Goal: Information Seeking & Learning: Learn about a topic

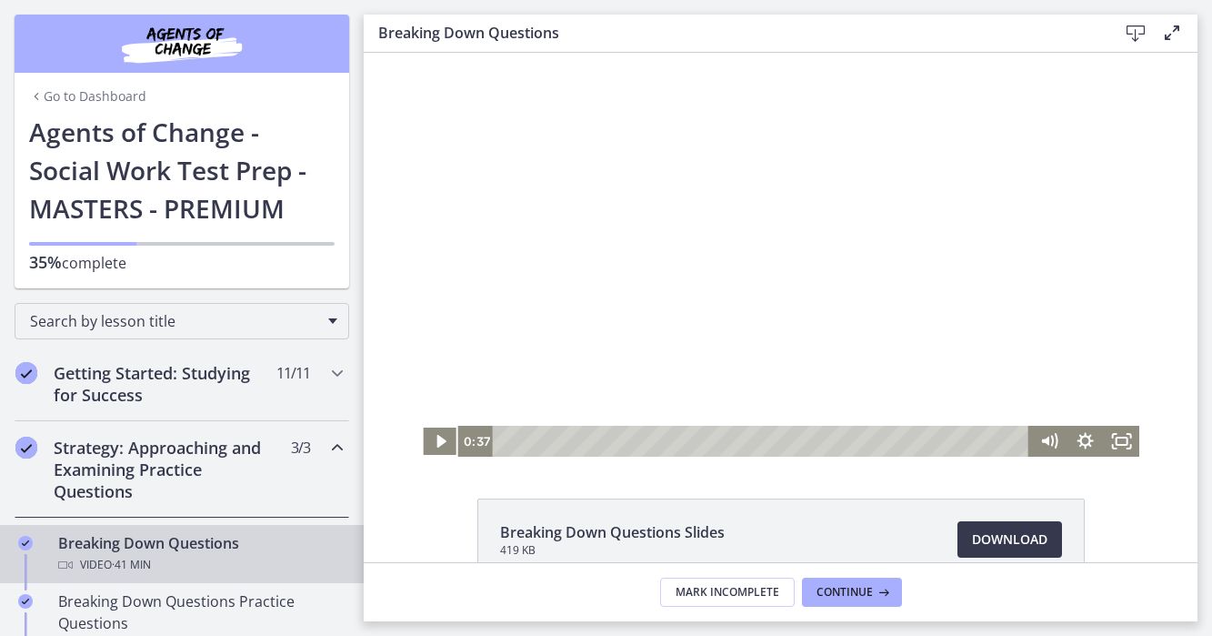
scroll to position [278, 0]
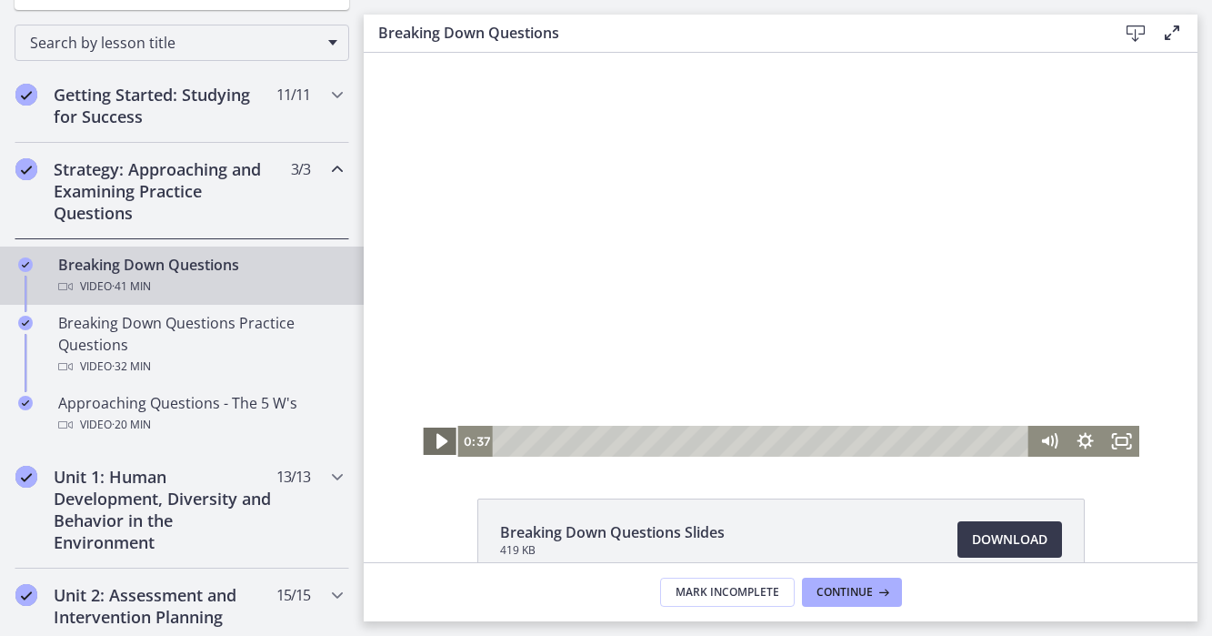
click at [435, 439] on icon "Play Video" at bounding box center [442, 441] width 44 height 37
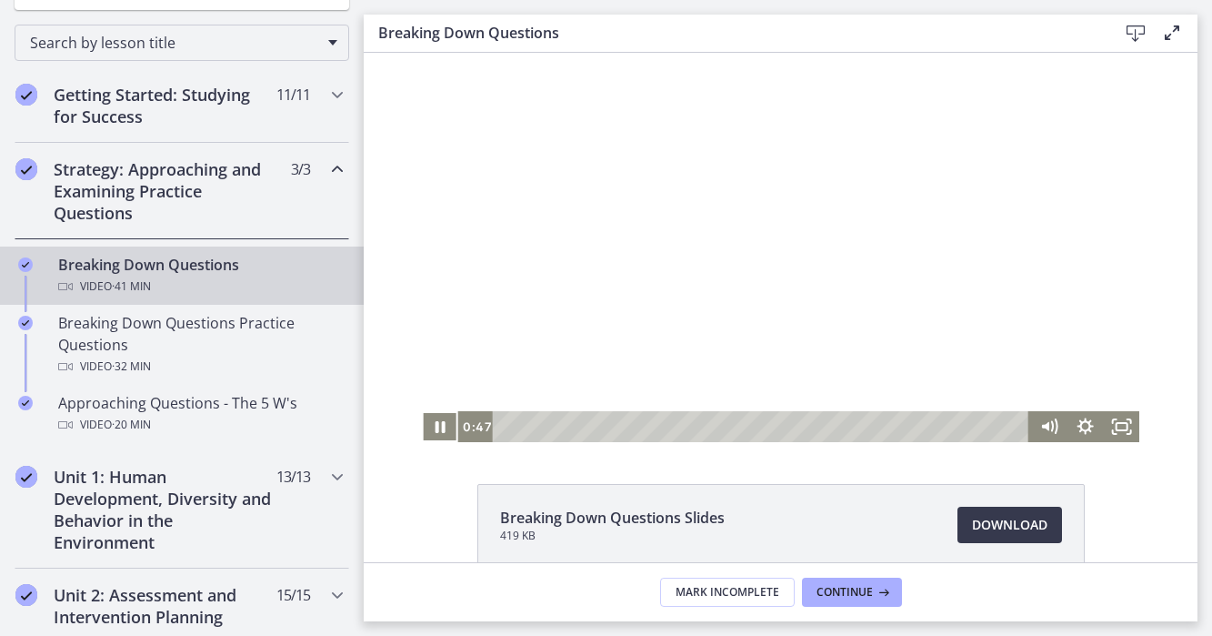
scroll to position [0, 0]
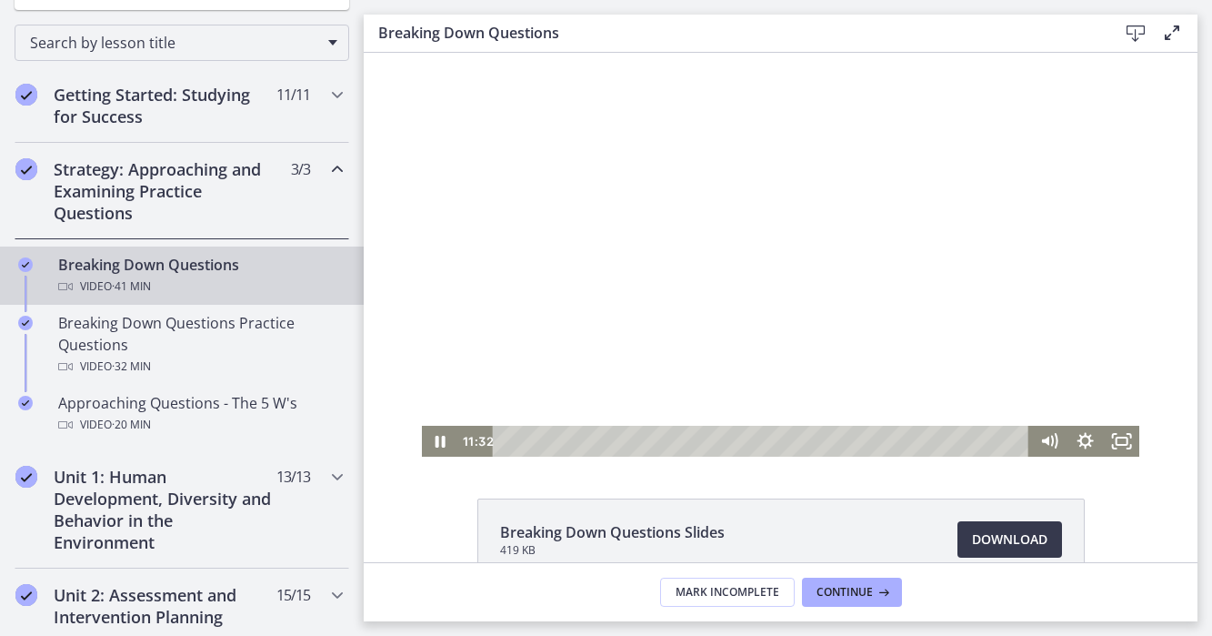
click at [524, 370] on div at bounding box center [780, 255] width 717 height 404
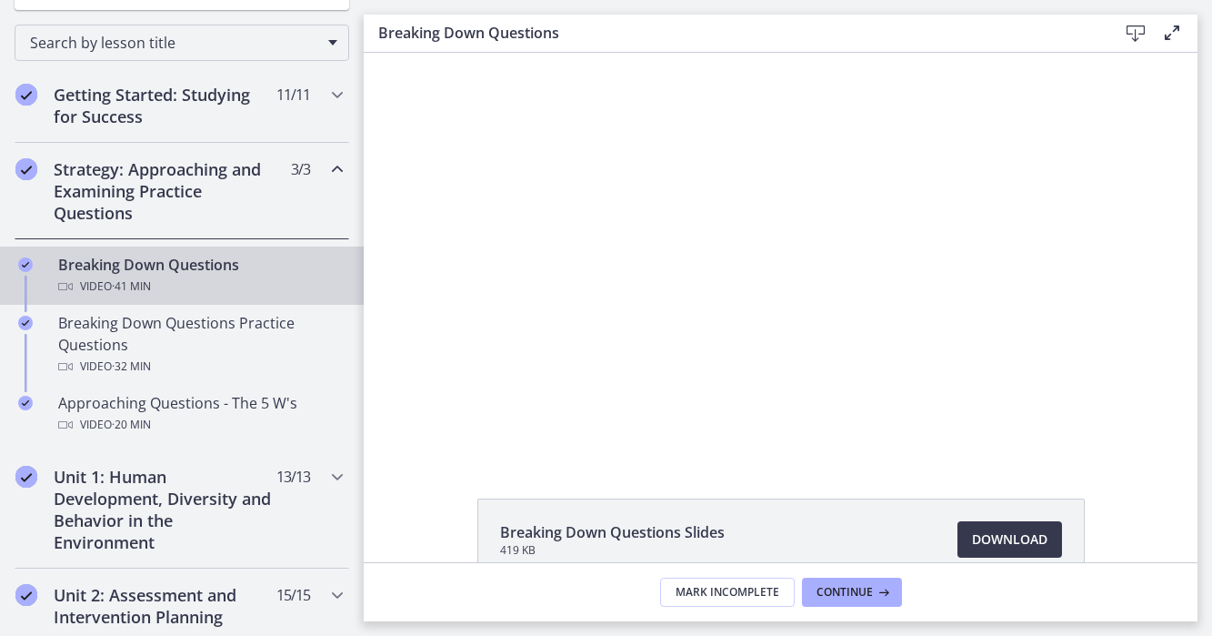
click at [524, 370] on div at bounding box center [780, 255] width 717 height 404
click at [986, 407] on div at bounding box center [780, 255] width 717 height 404
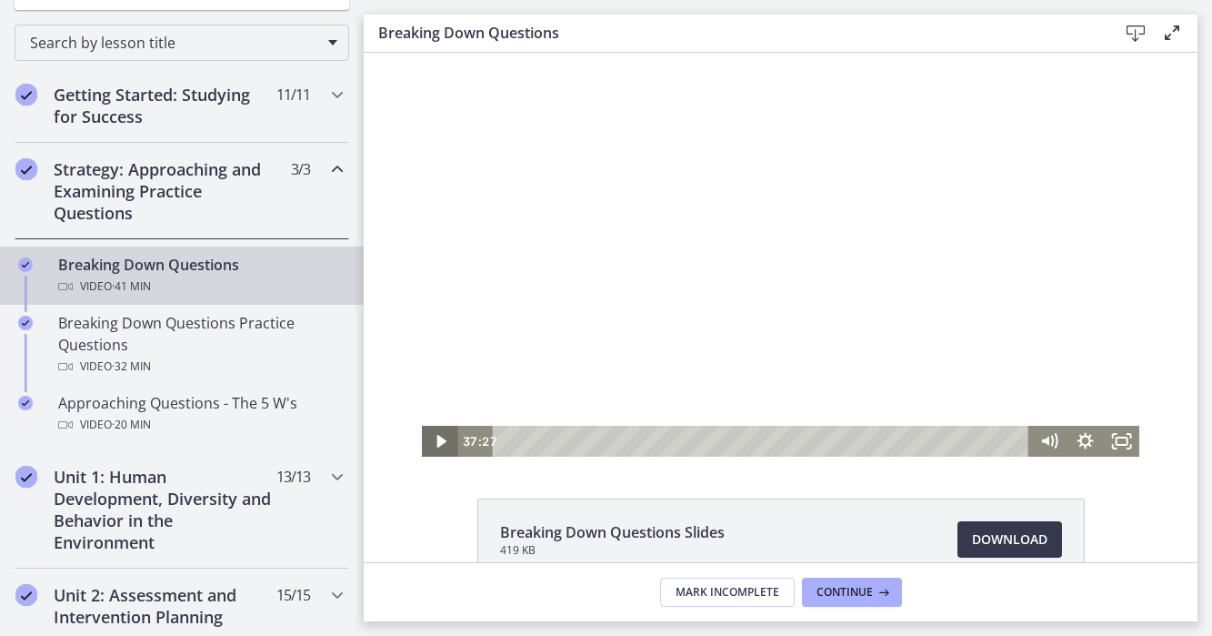
click at [441, 437] on icon "Play Video" at bounding box center [441, 440] width 36 height 31
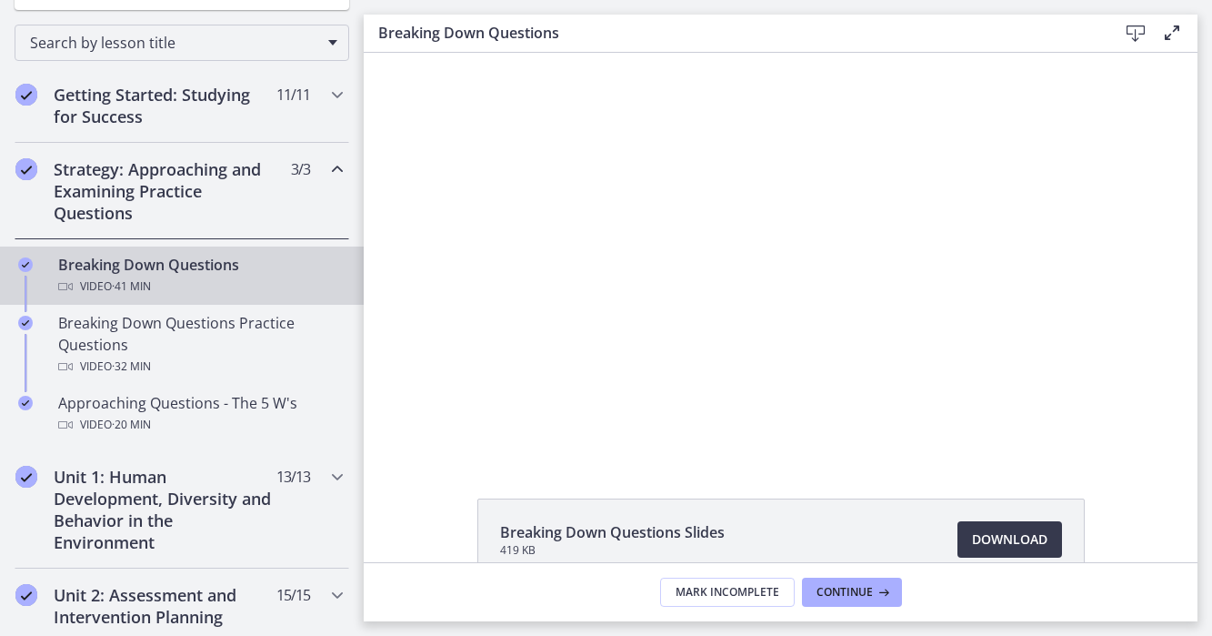
click at [656, 159] on div at bounding box center [780, 255] width 717 height 404
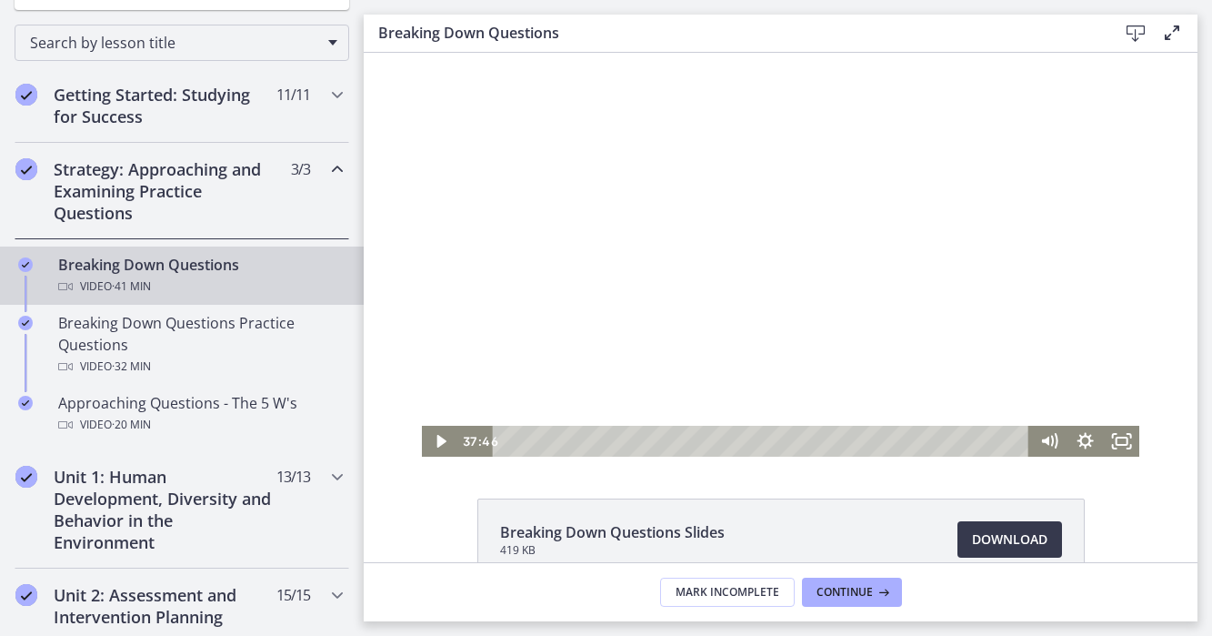
drag, startPoint x: 659, startPoint y: 159, endPoint x: 570, endPoint y: 165, distance: 89.3
click at [570, 165] on div at bounding box center [780, 255] width 717 height 404
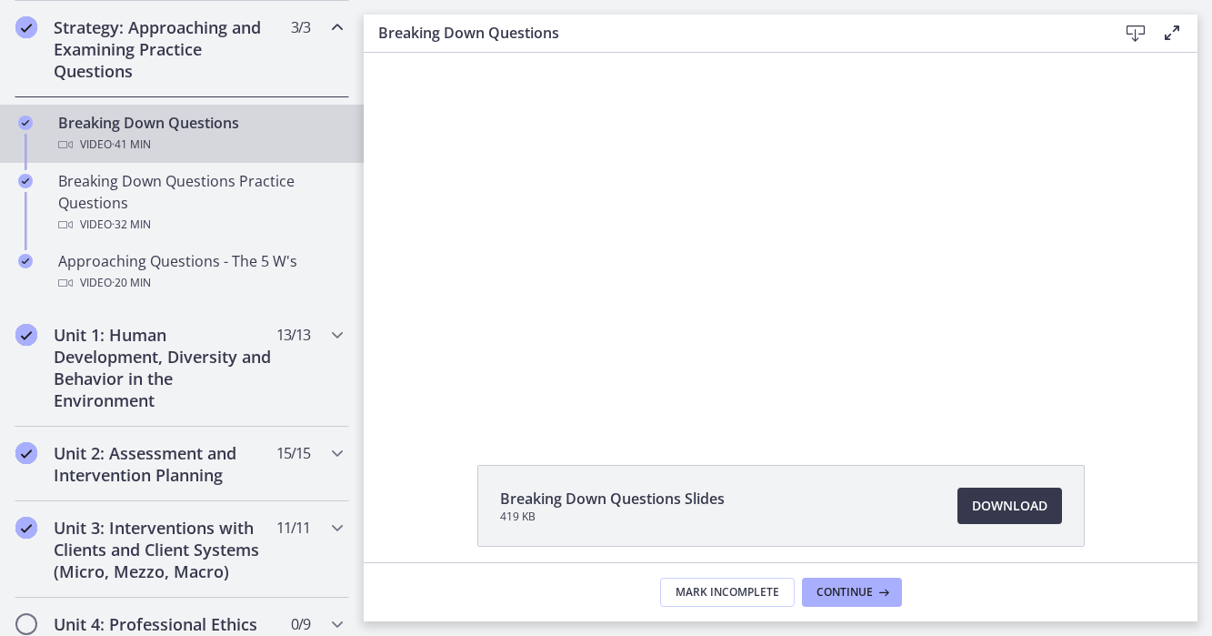
scroll to position [36, 0]
click at [825, 573] on footer "Mark Incomplete Continue" at bounding box center [781, 591] width 834 height 59
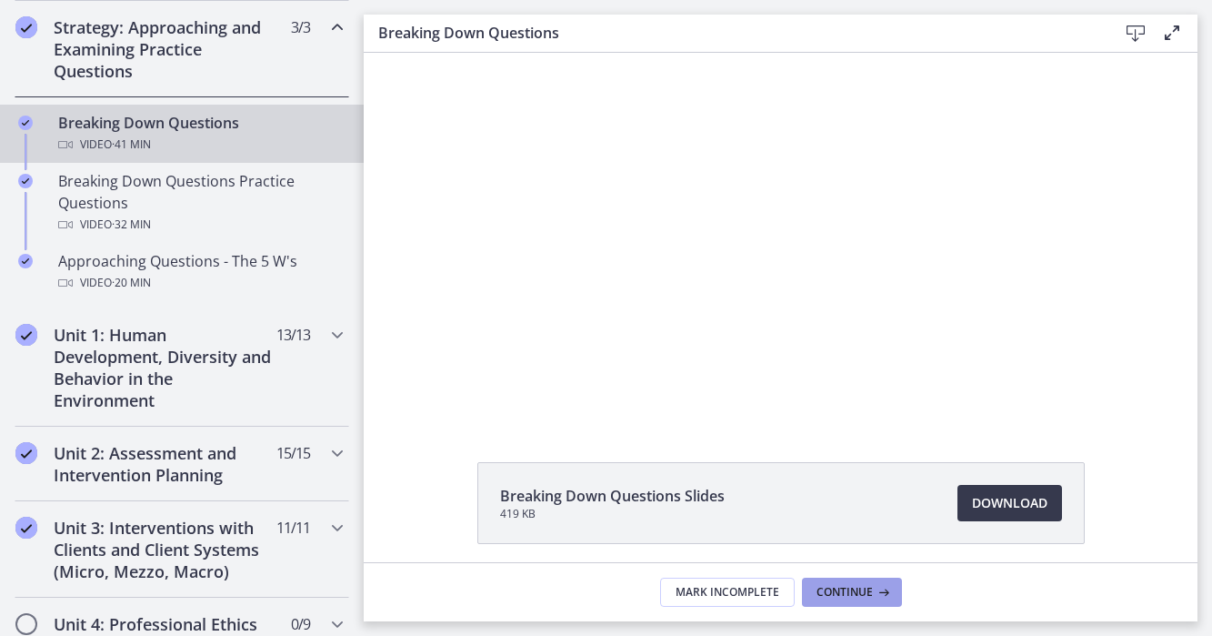
click at [828, 586] on span "Continue" at bounding box center [844, 592] width 56 height 15
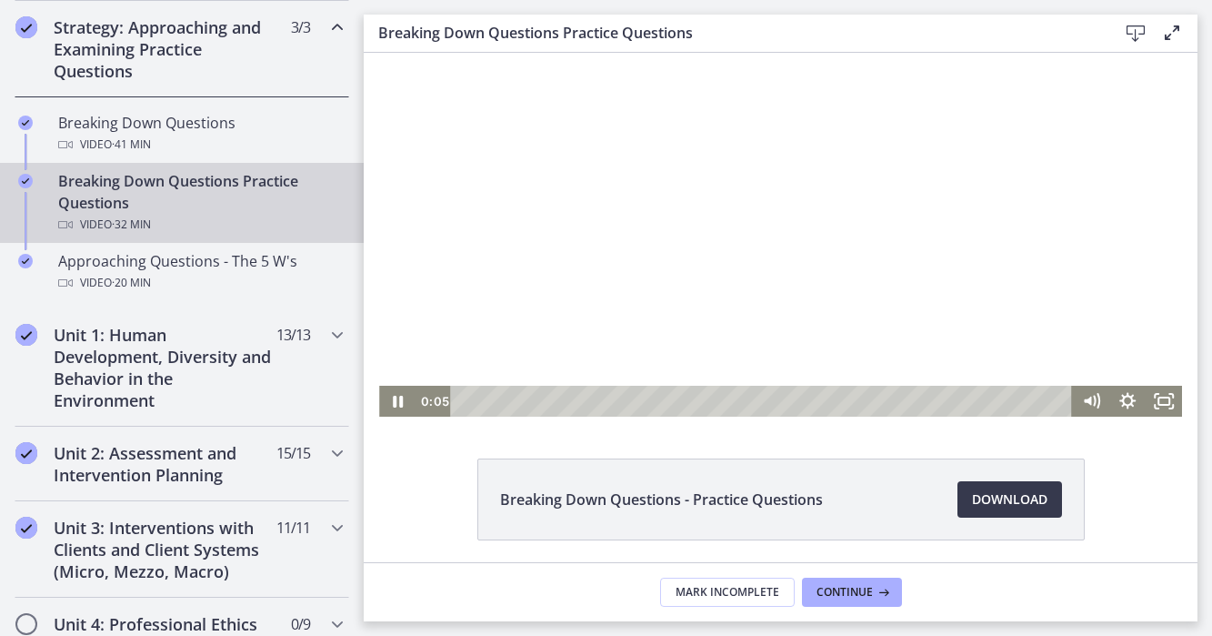
scroll to position [46, 0]
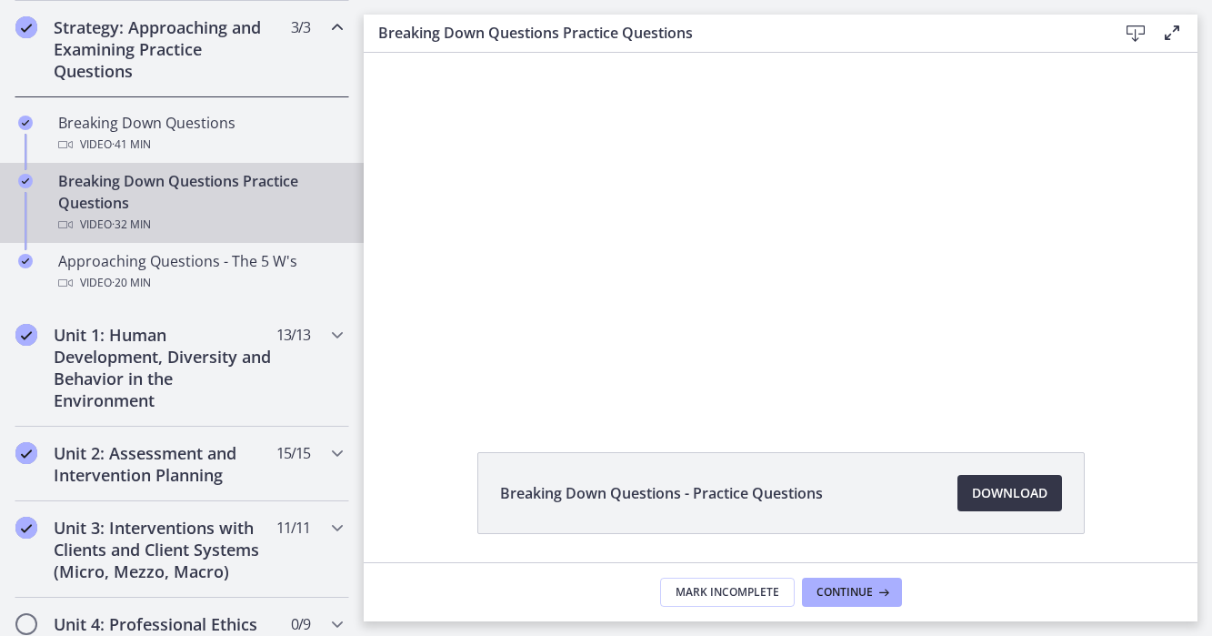
click at [996, 492] on span "Download Opens in a new window" at bounding box center [1009, 493] width 75 height 22
